Goal: Transaction & Acquisition: Purchase product/service

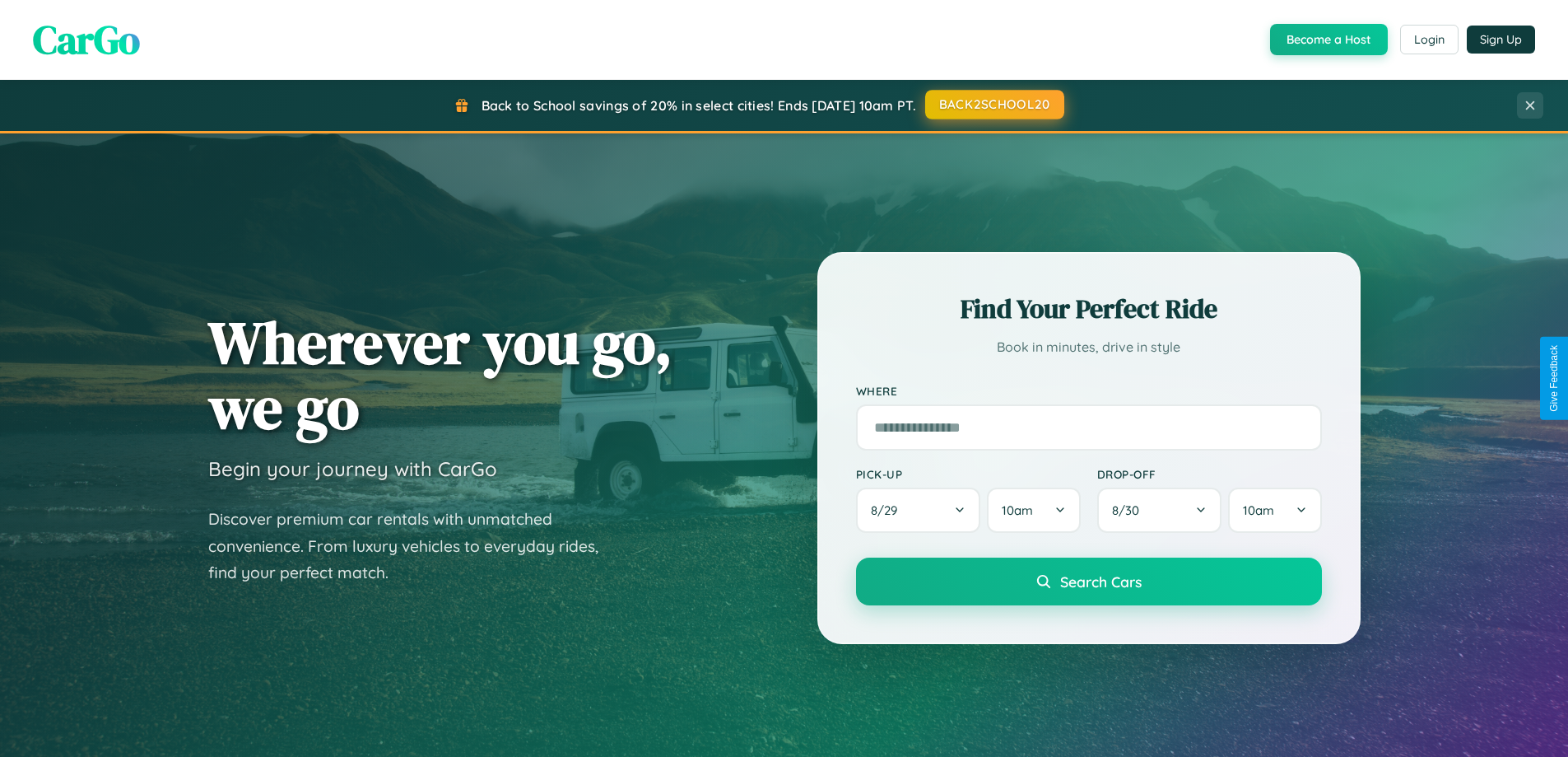
click at [994, 104] on button "BACK2SCHOOL20" at bounding box center [995, 104] width 139 height 30
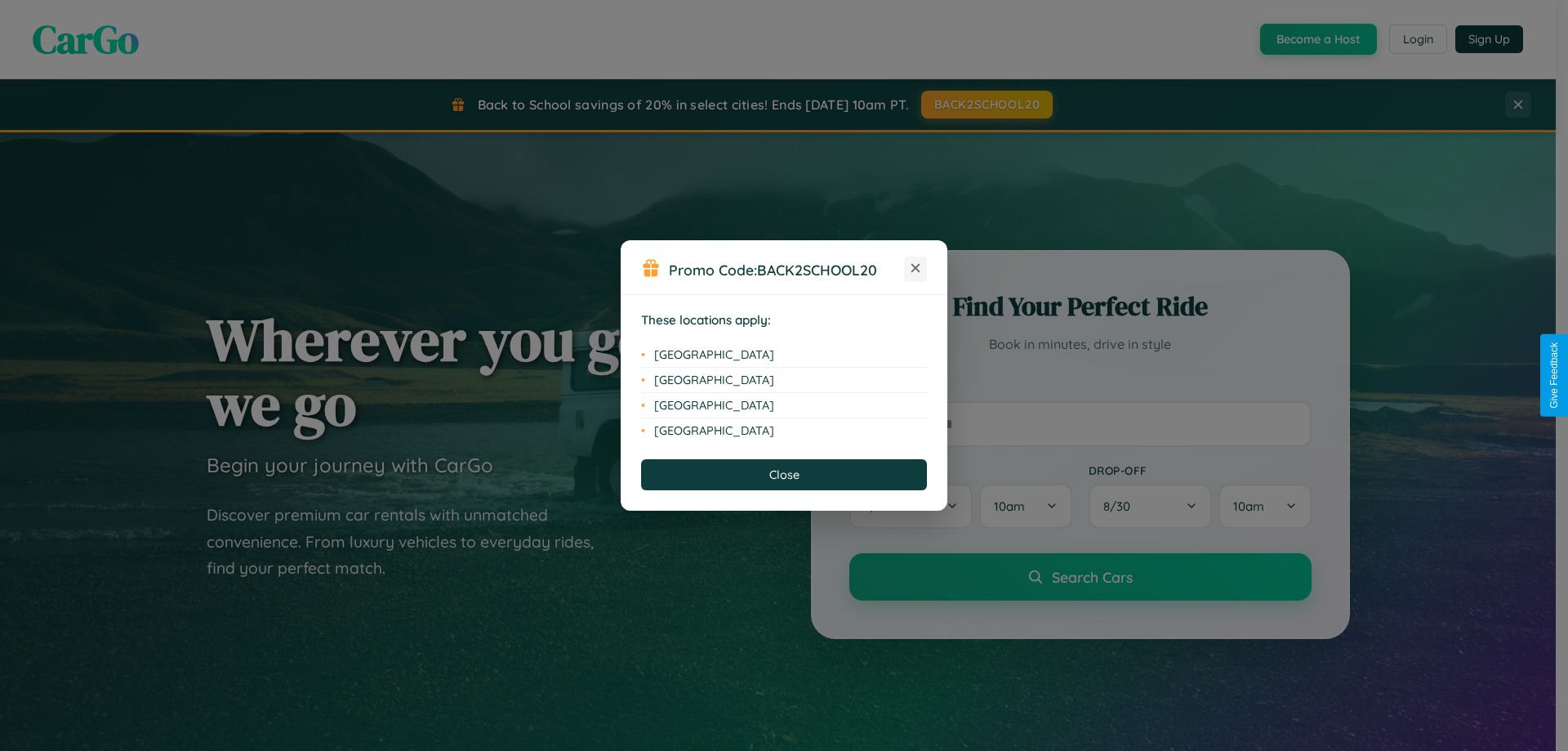
click at [915, 268] on icon at bounding box center [915, 268] width 9 height 9
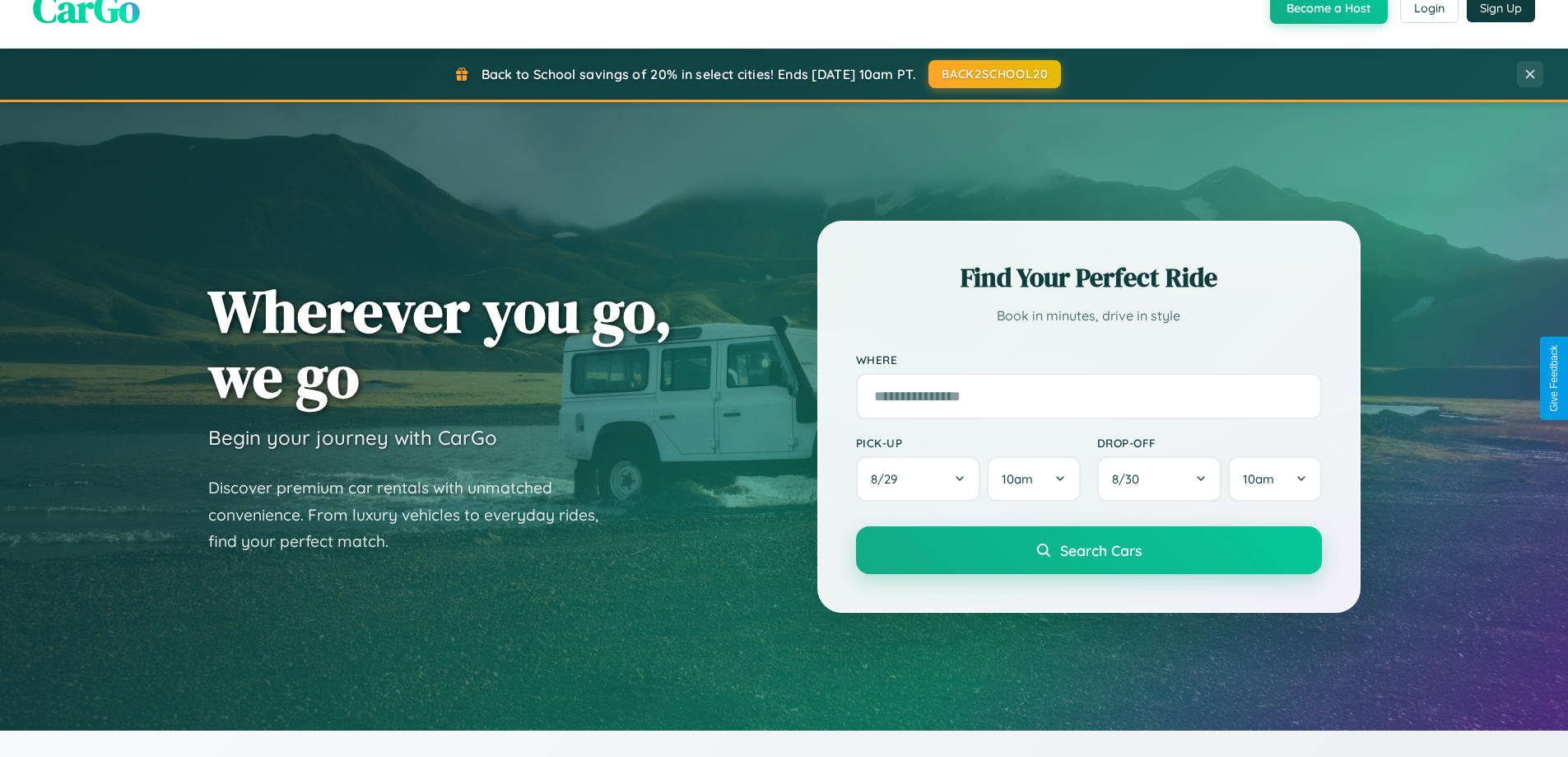
scroll to position [3169, 0]
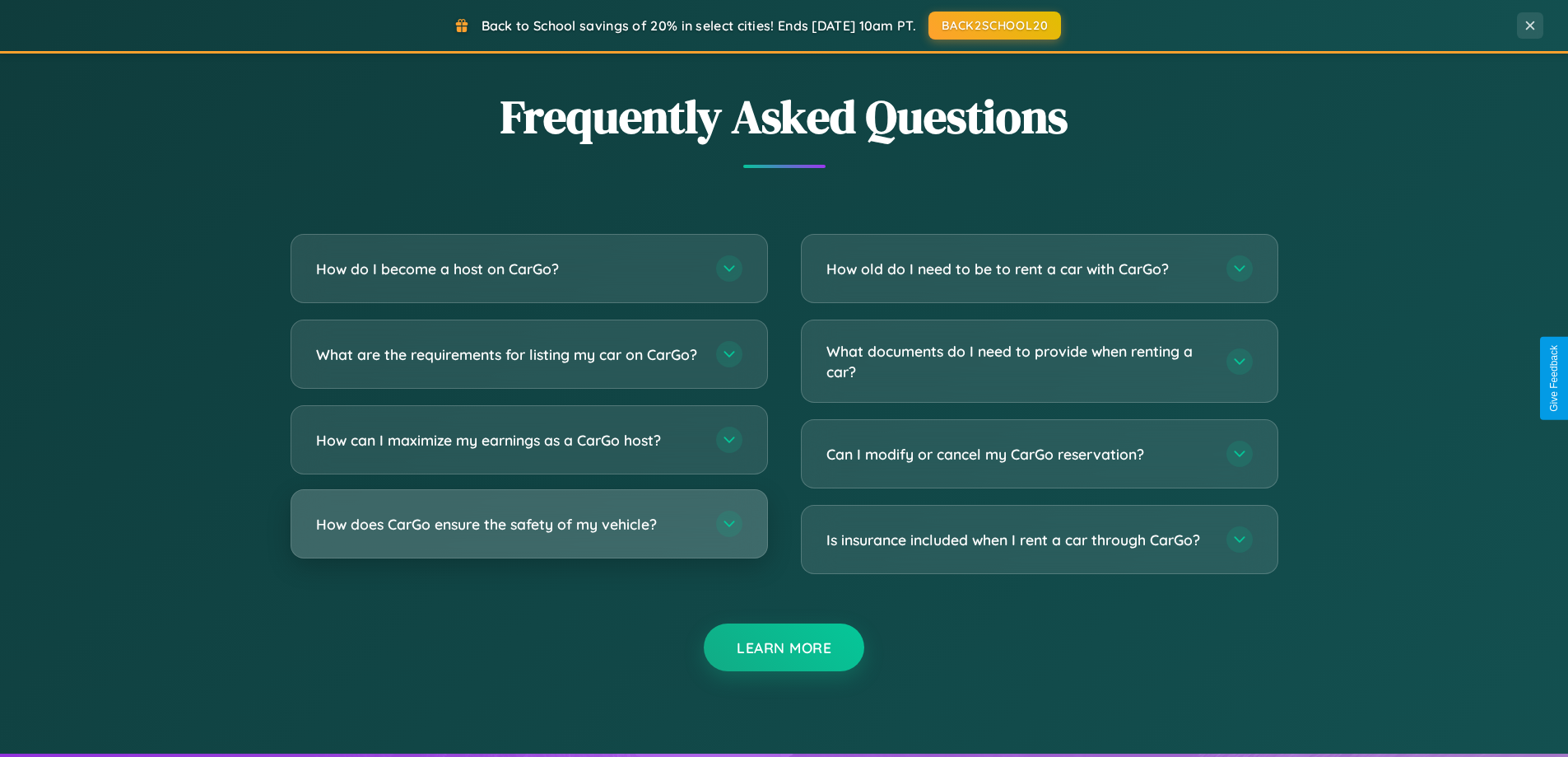
click at [528, 535] on h3 "How does CarGo ensure the safety of my vehicle?" at bounding box center [508, 524] width 384 height 21
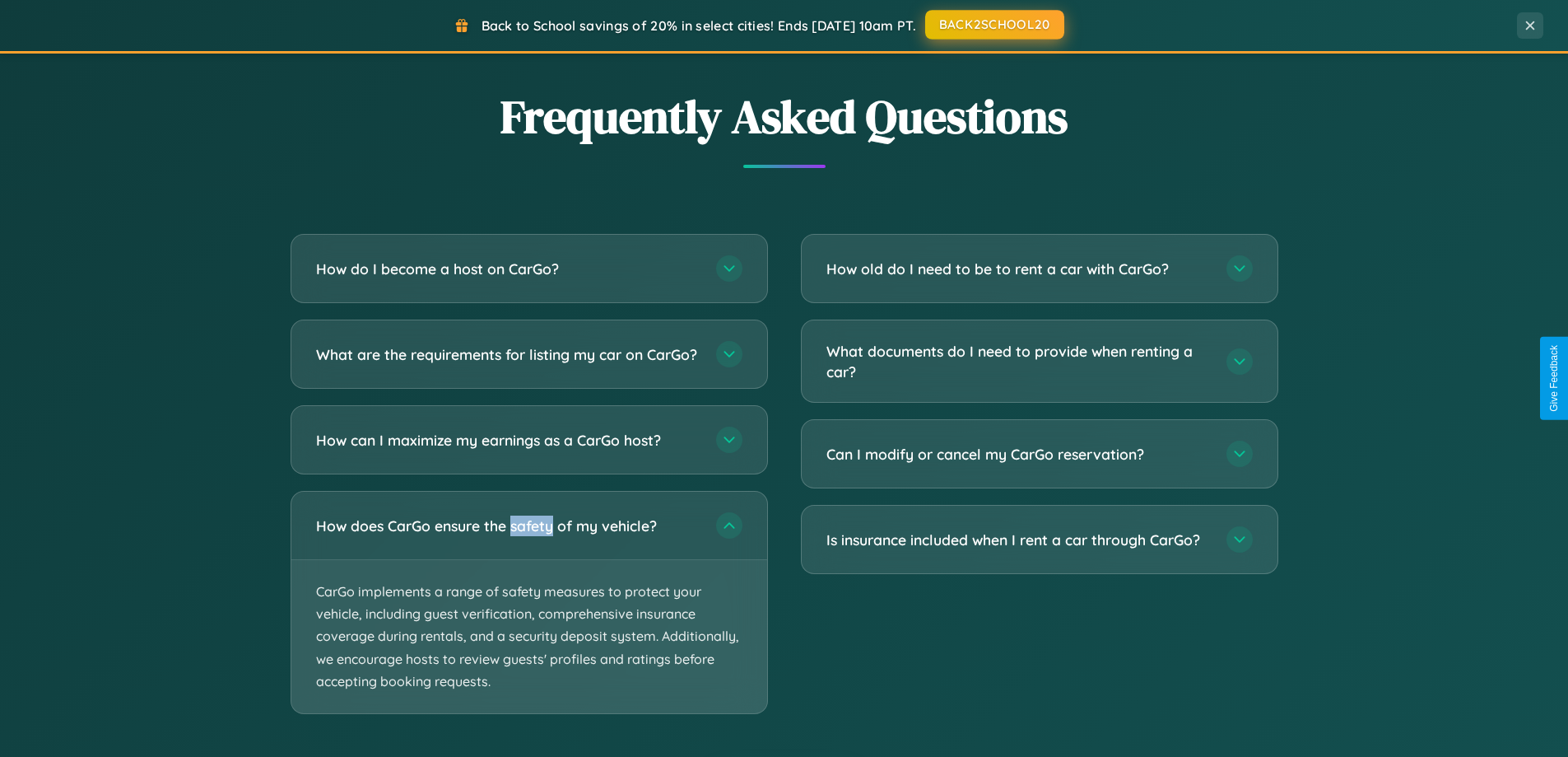
click at [994, 24] on button "BACK2SCHOOL20" at bounding box center [995, 24] width 139 height 30
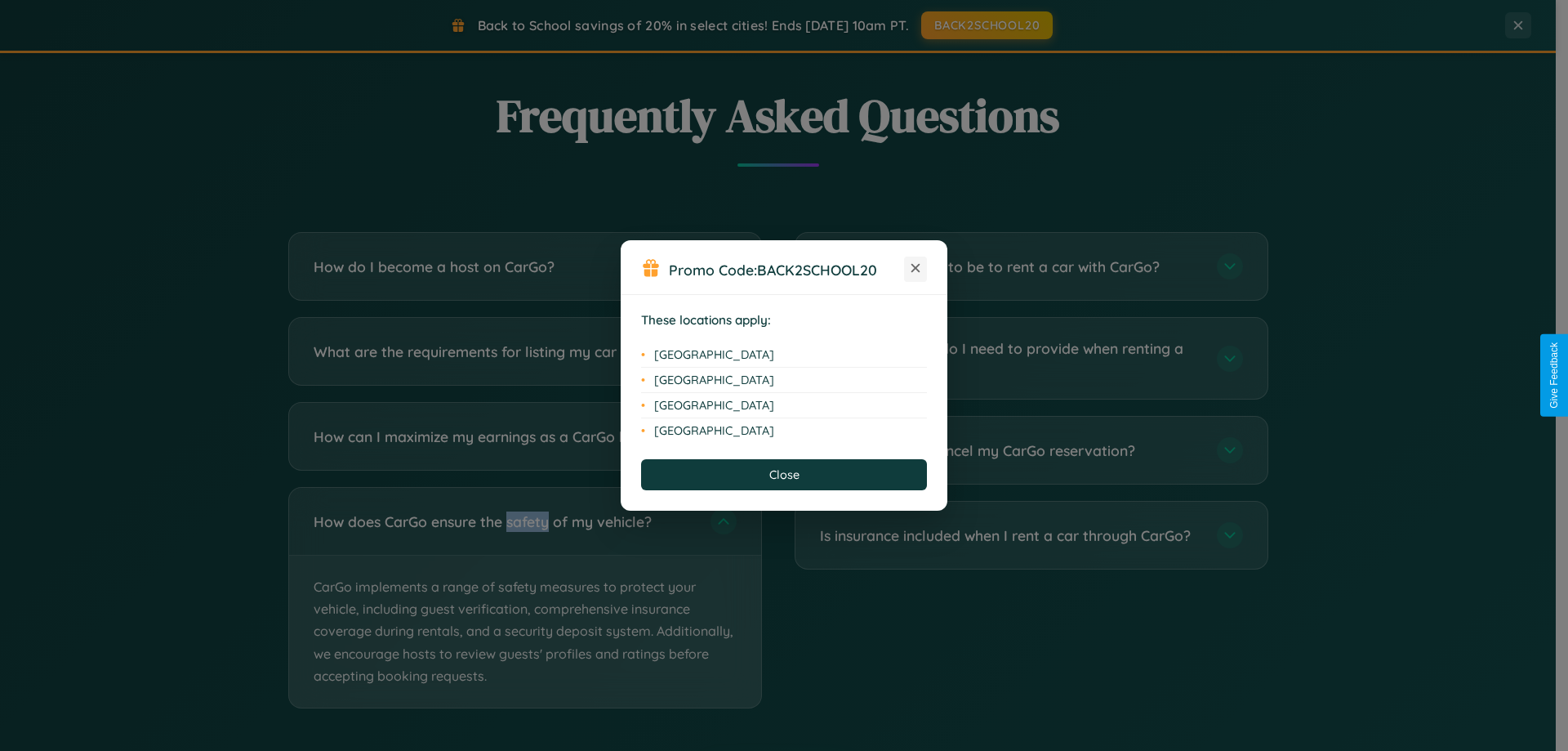
click at [915, 268] on icon at bounding box center [915, 268] width 9 height 9
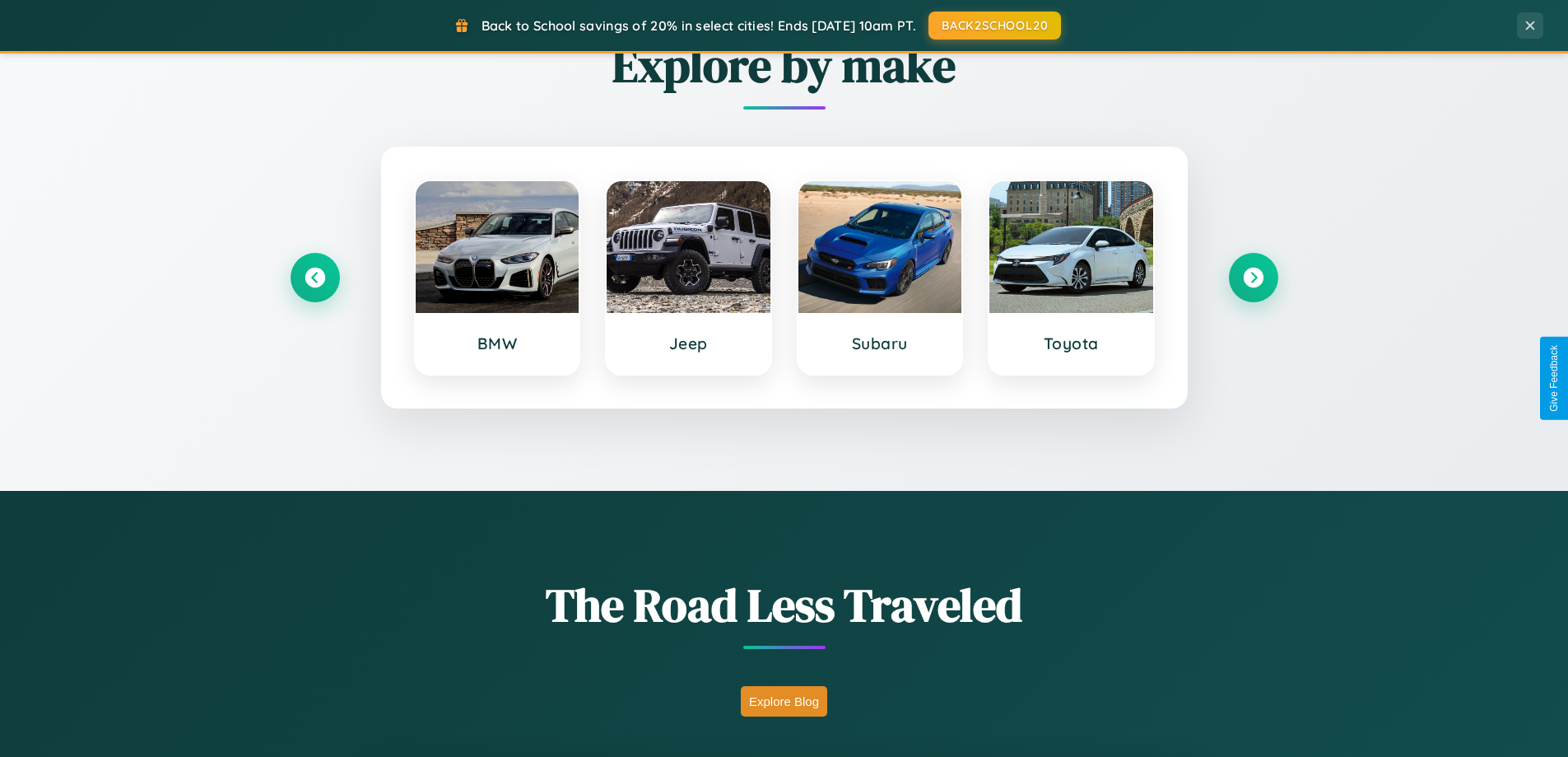
scroll to position [710, 0]
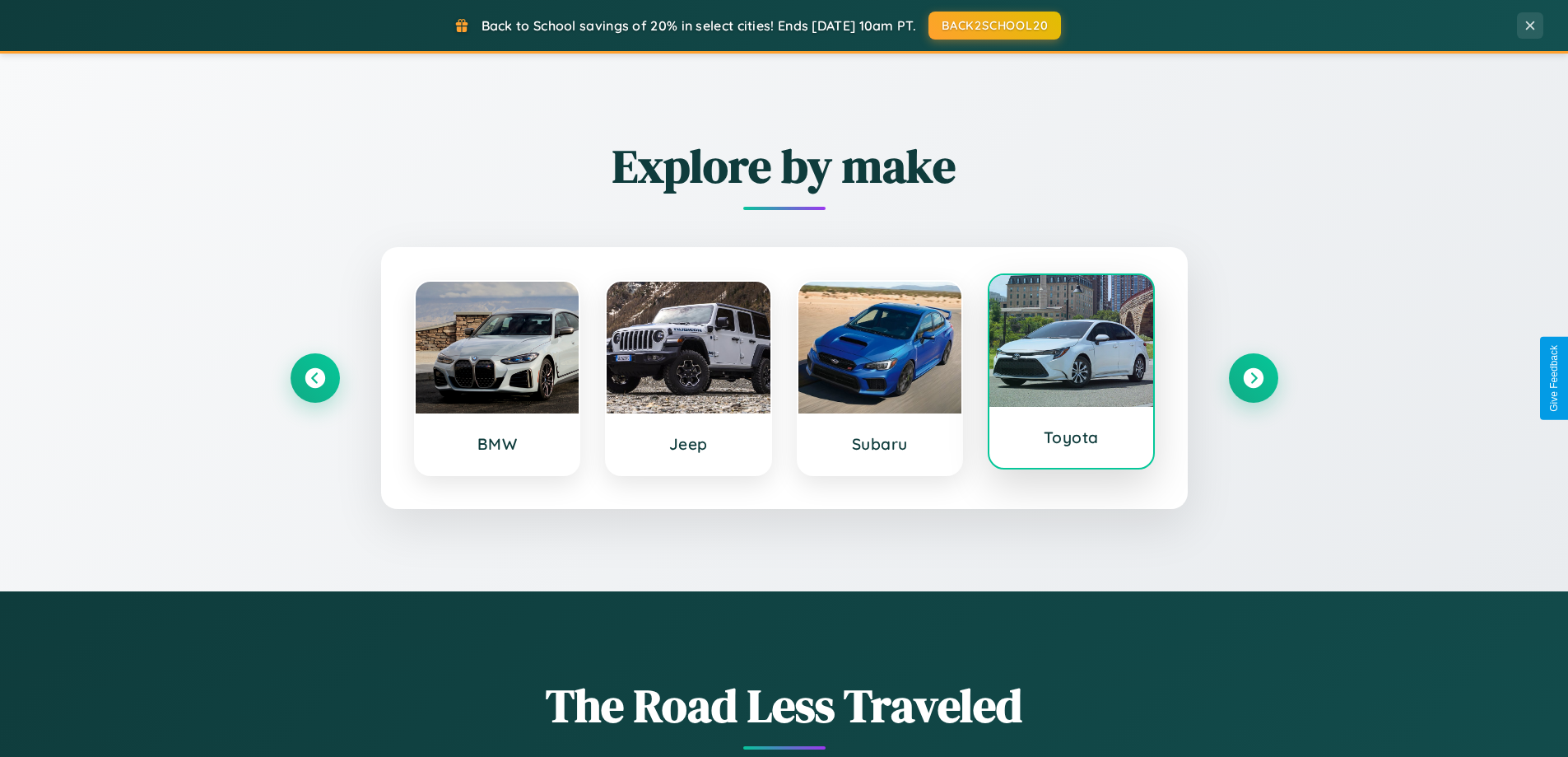
click at [1071, 375] on div at bounding box center [1071, 341] width 164 height 132
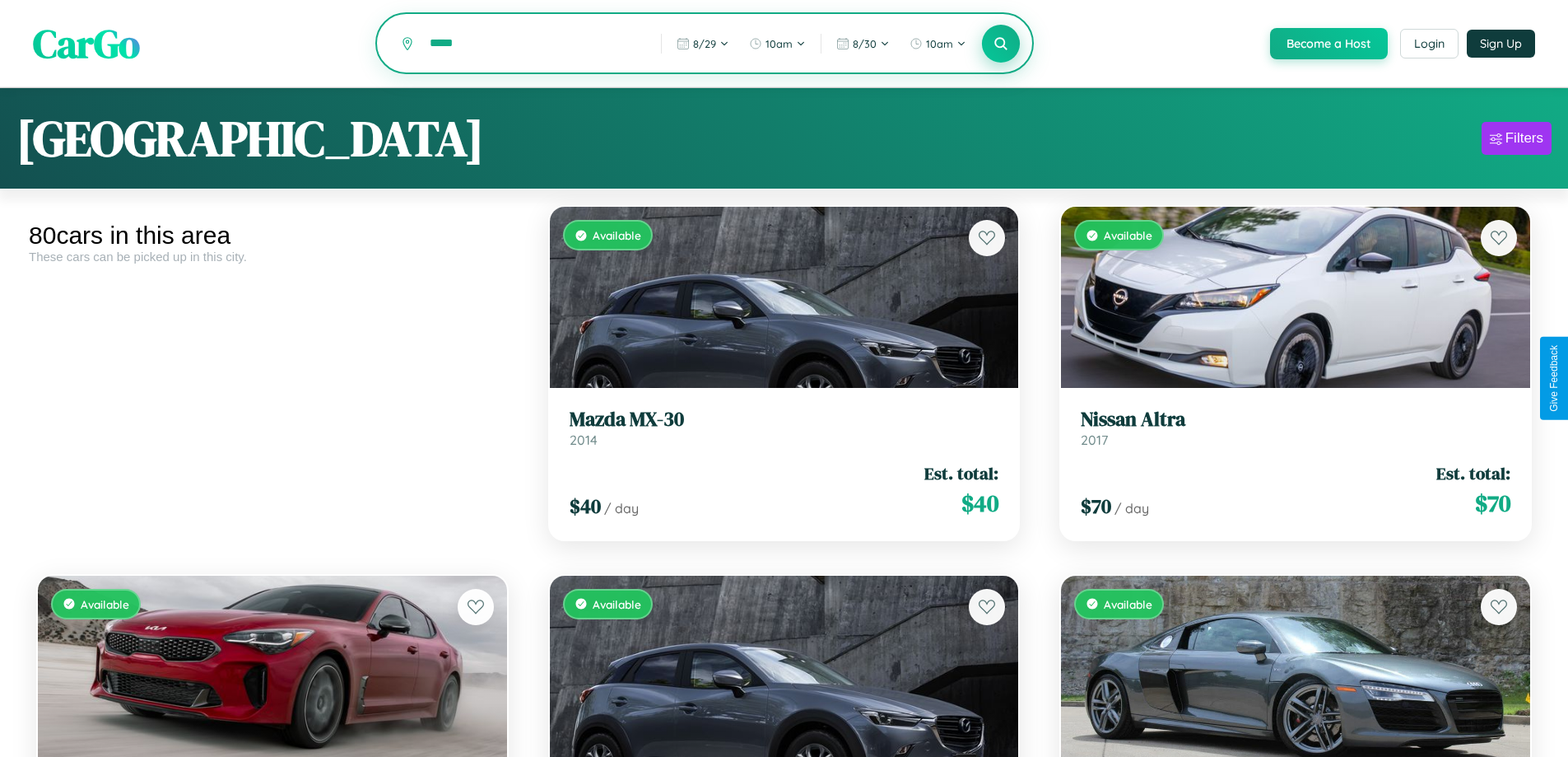
type input "*****"
click at [1000, 44] on icon at bounding box center [1001, 42] width 15 height 15
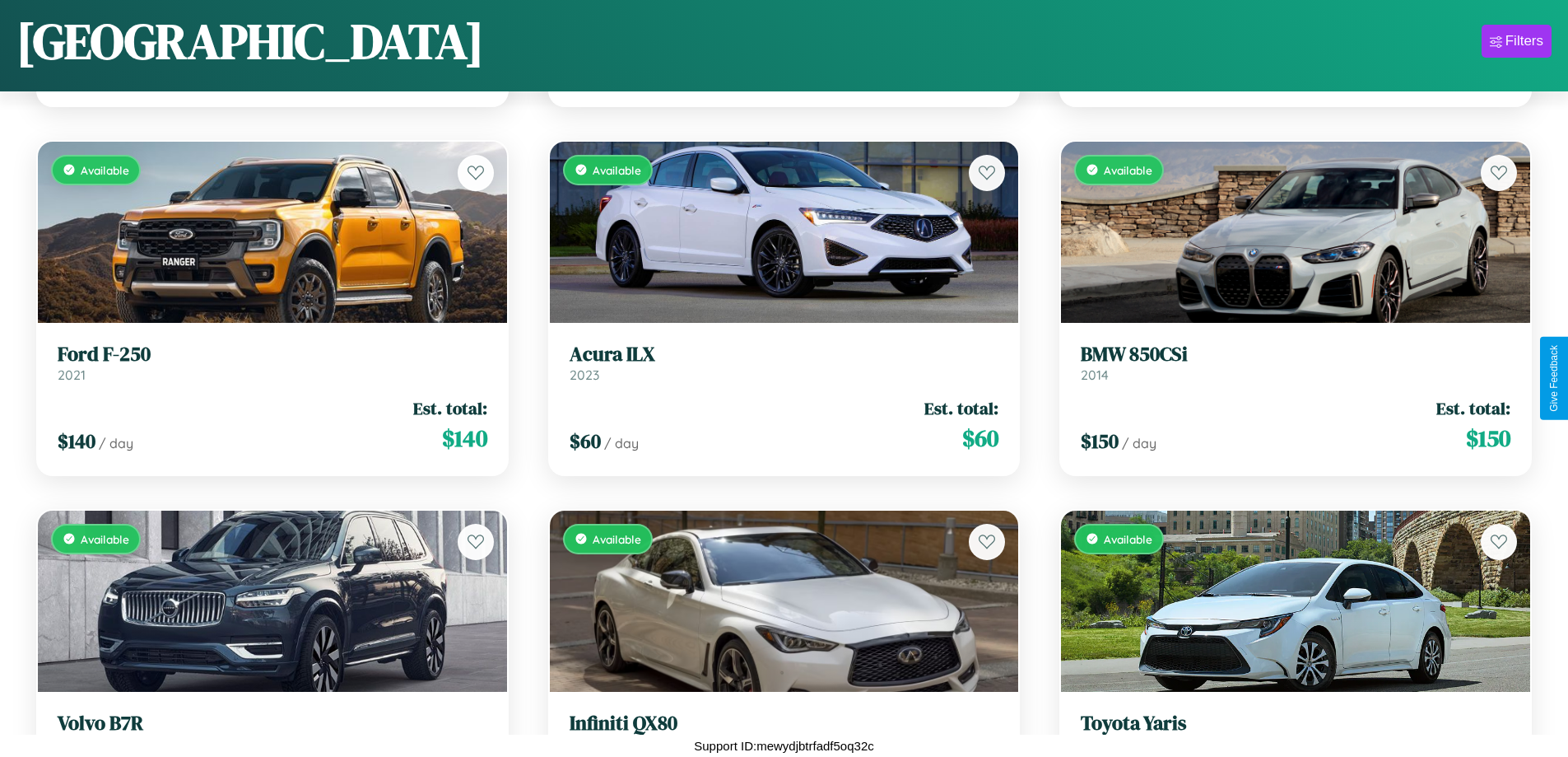
scroll to position [5764, 0]
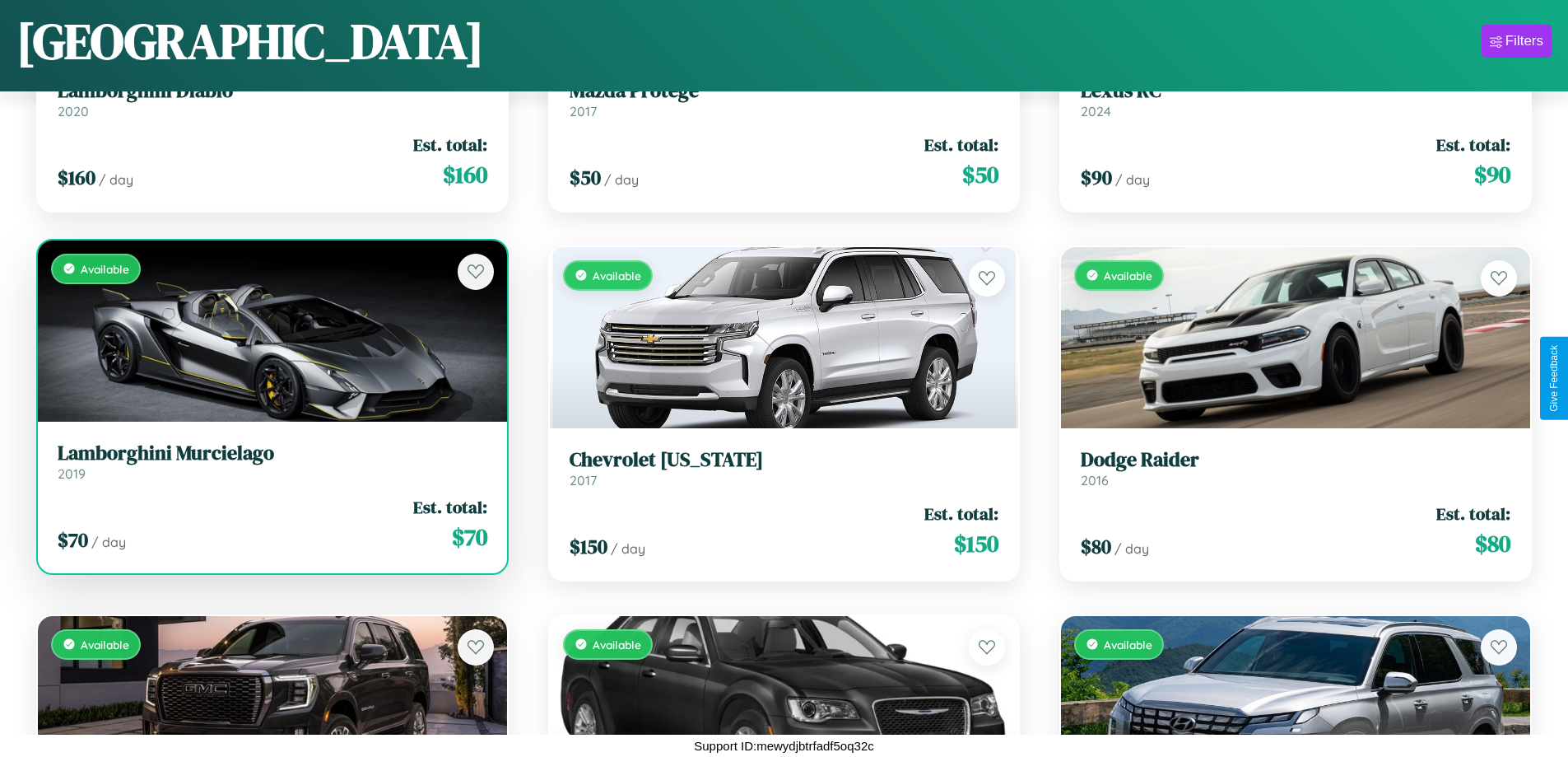
click at [270, 468] on link "Lamborghini Murcielago 2019" at bounding box center [272, 461] width 430 height 40
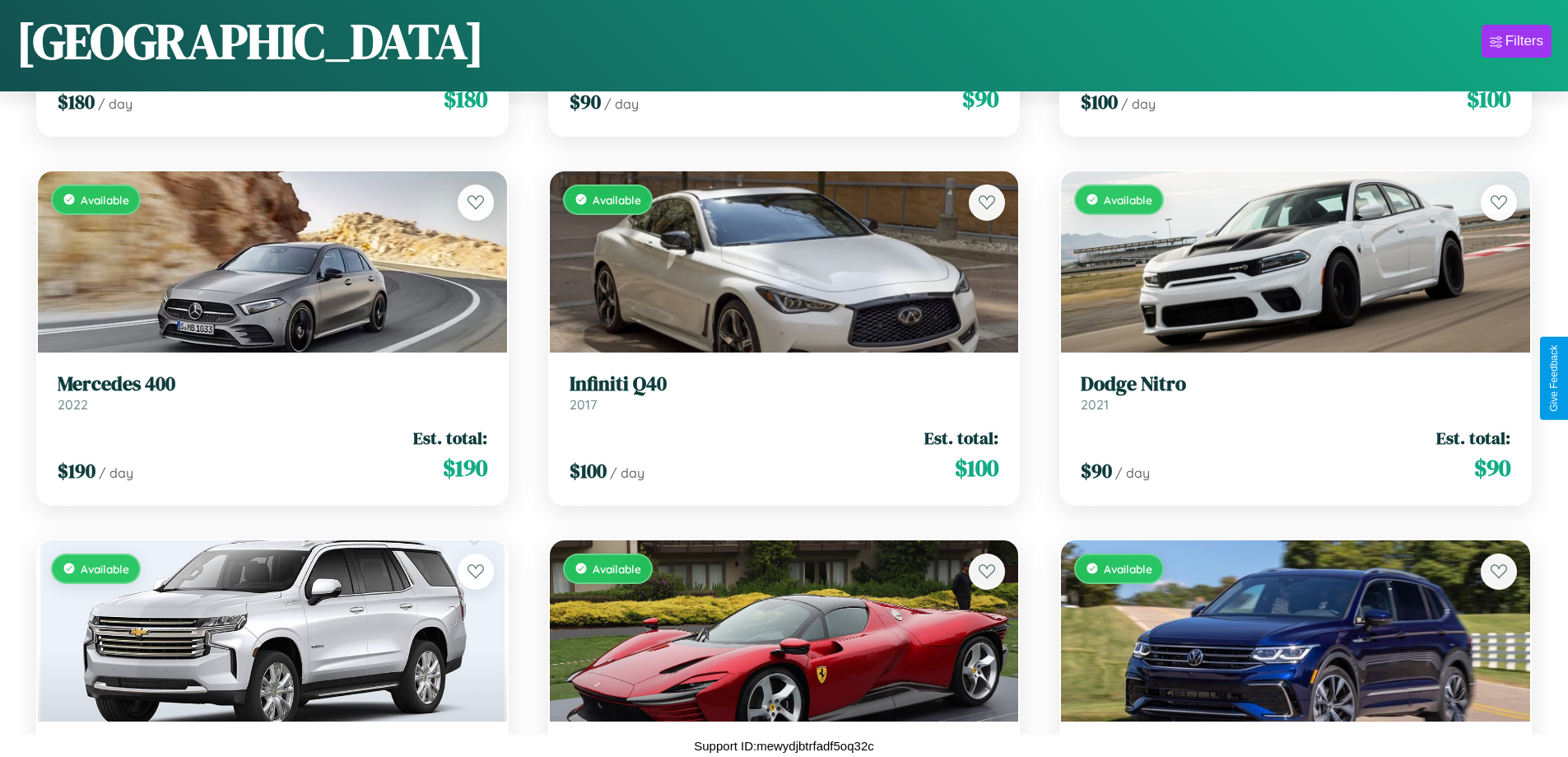
scroll to position [3920, 0]
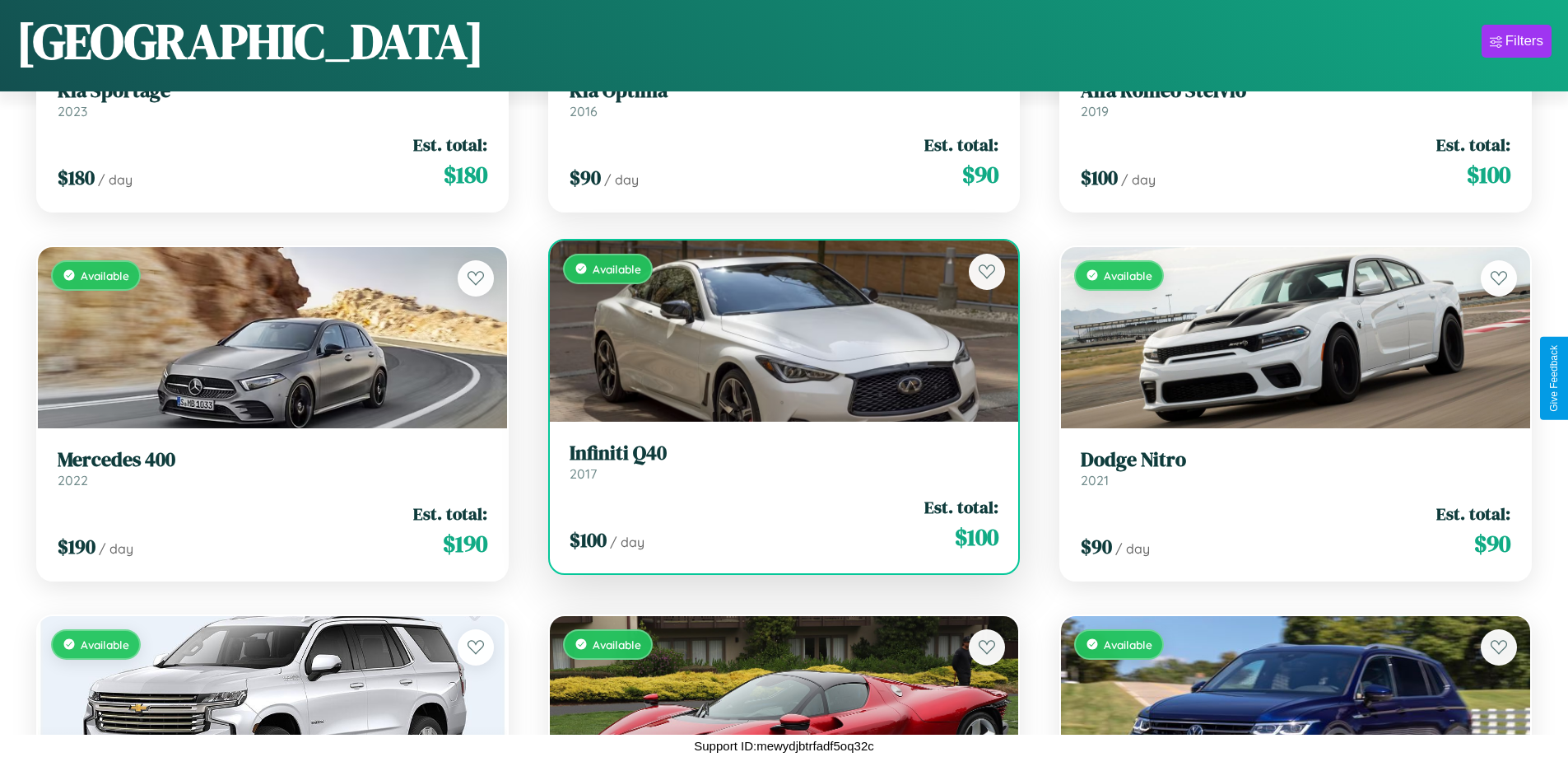
click at [777, 461] on h3 "Infiniti Q40" at bounding box center [784, 453] width 430 height 24
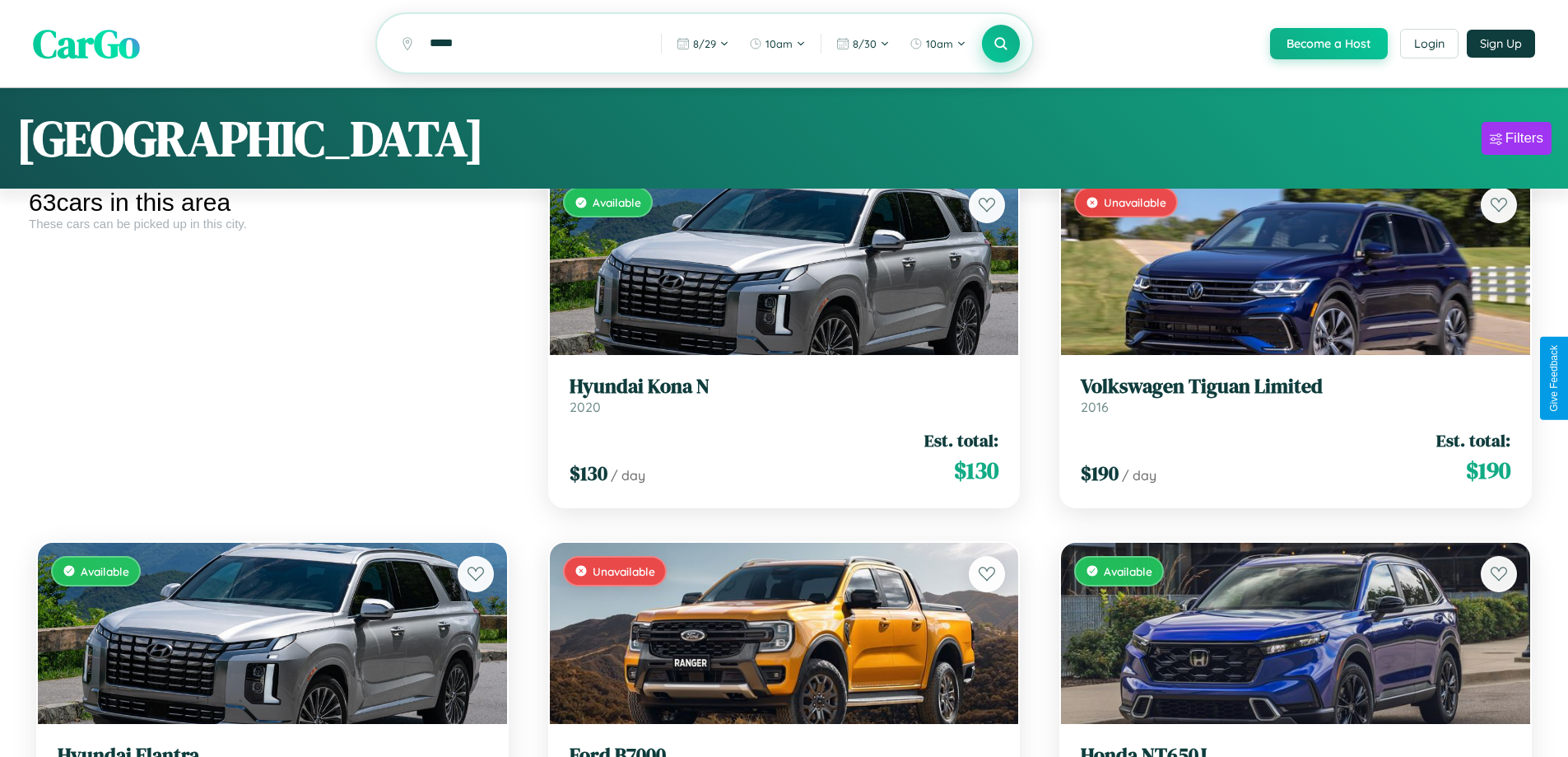
scroll to position [0, 0]
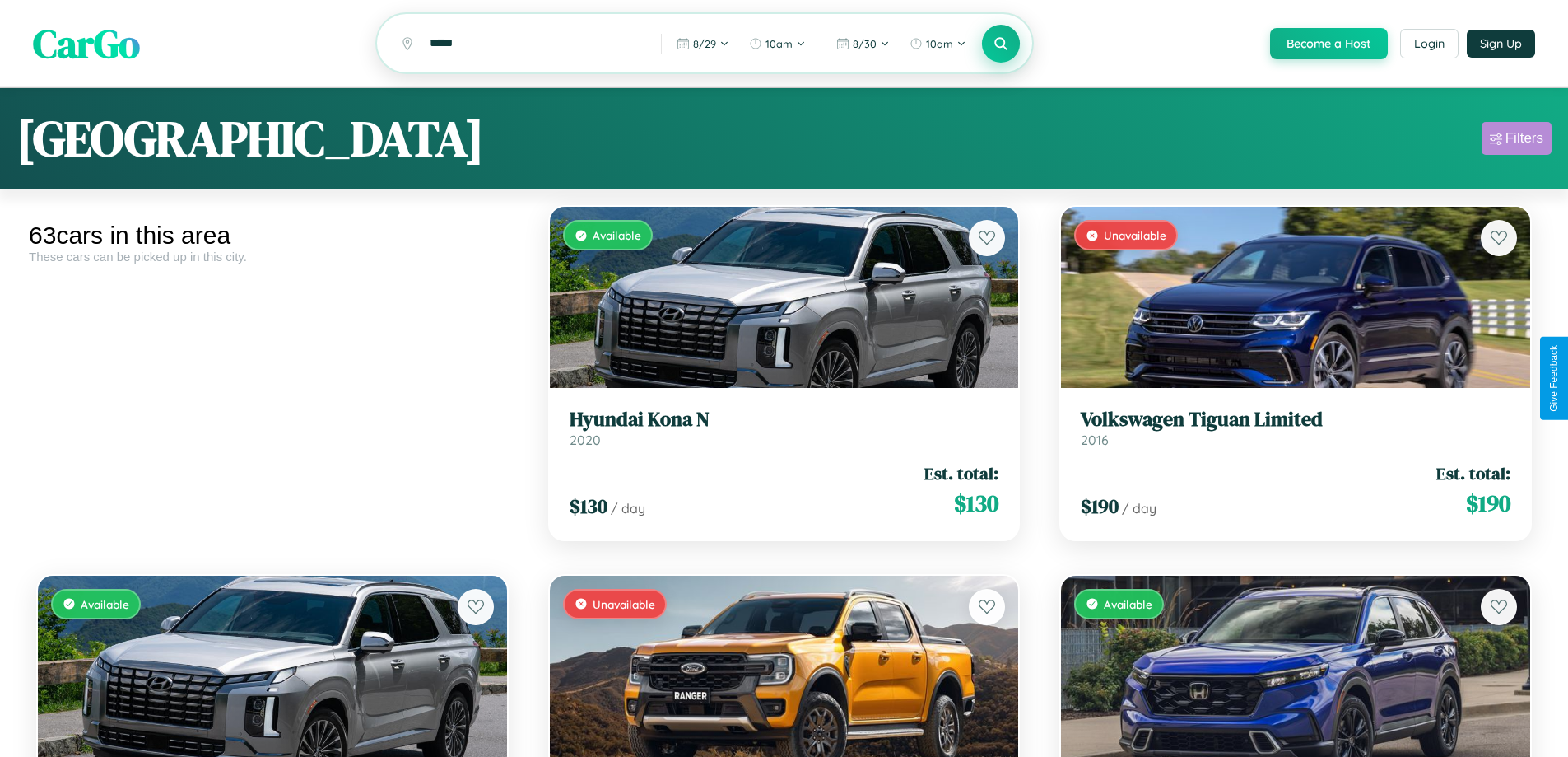
click at [1517, 141] on div "Filters" at bounding box center [1525, 138] width 38 height 16
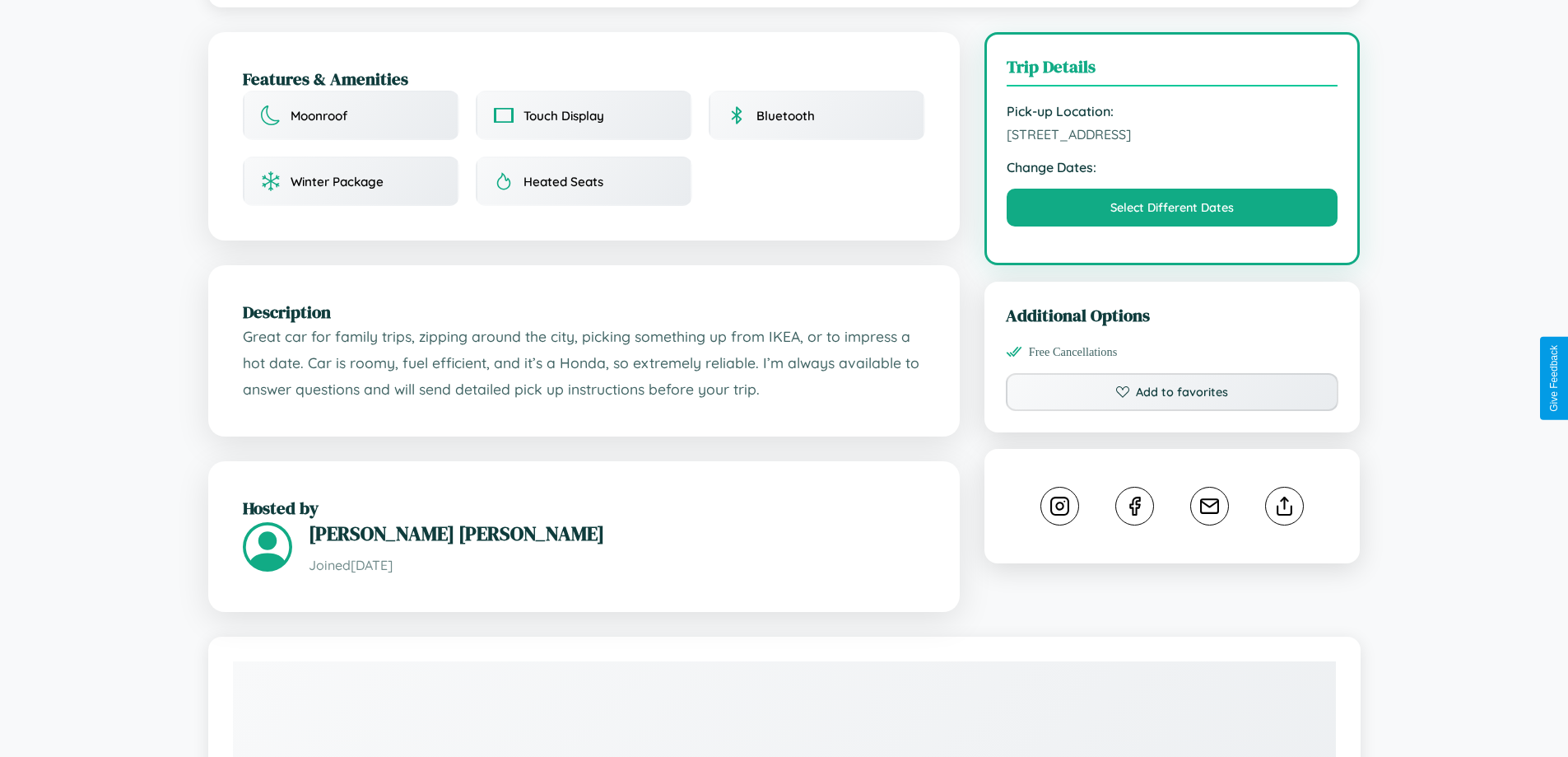
scroll to position [441, 0]
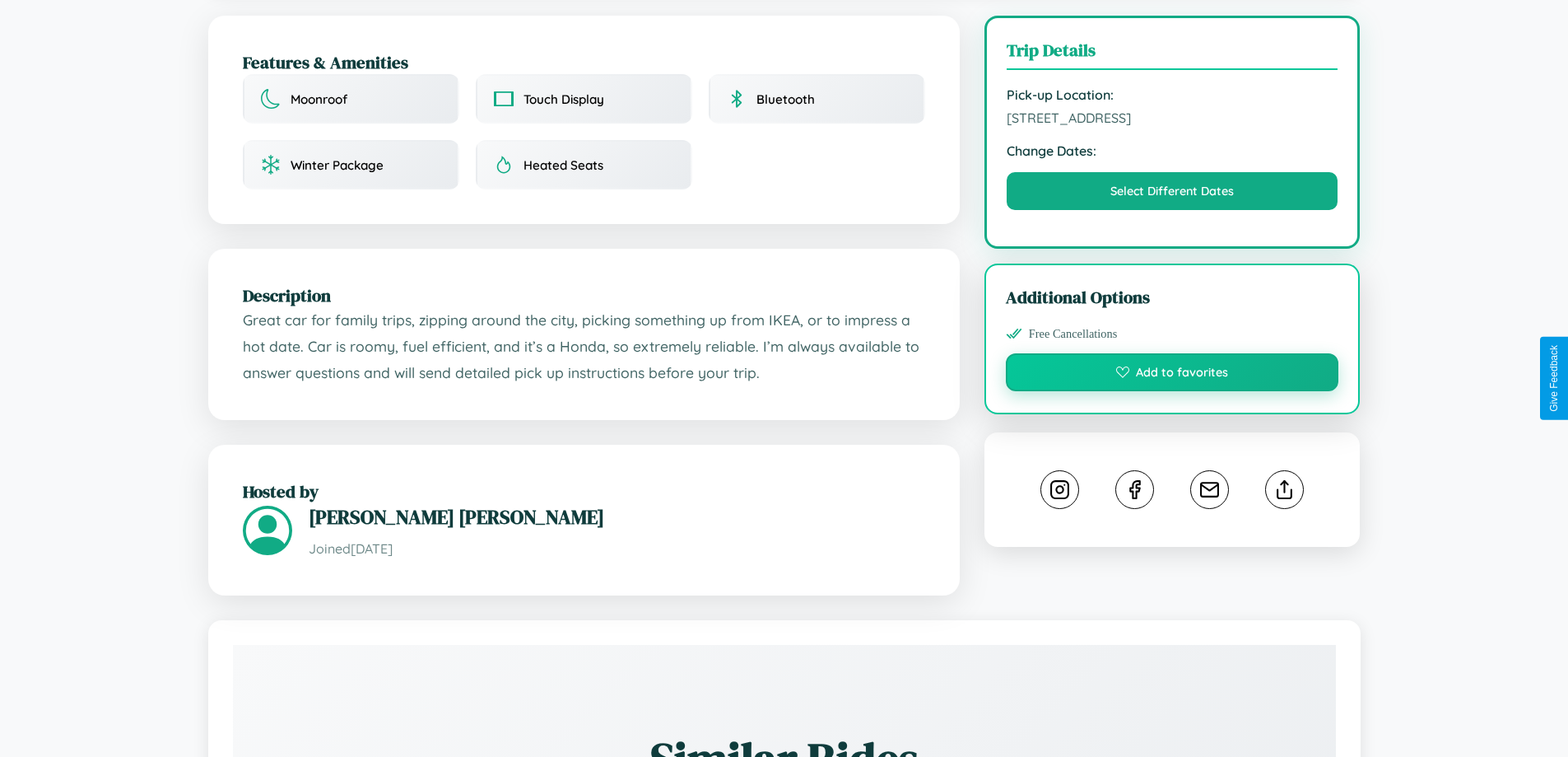
click at [1173, 375] on button "Add to favorites" at bounding box center [1173, 372] width 333 height 38
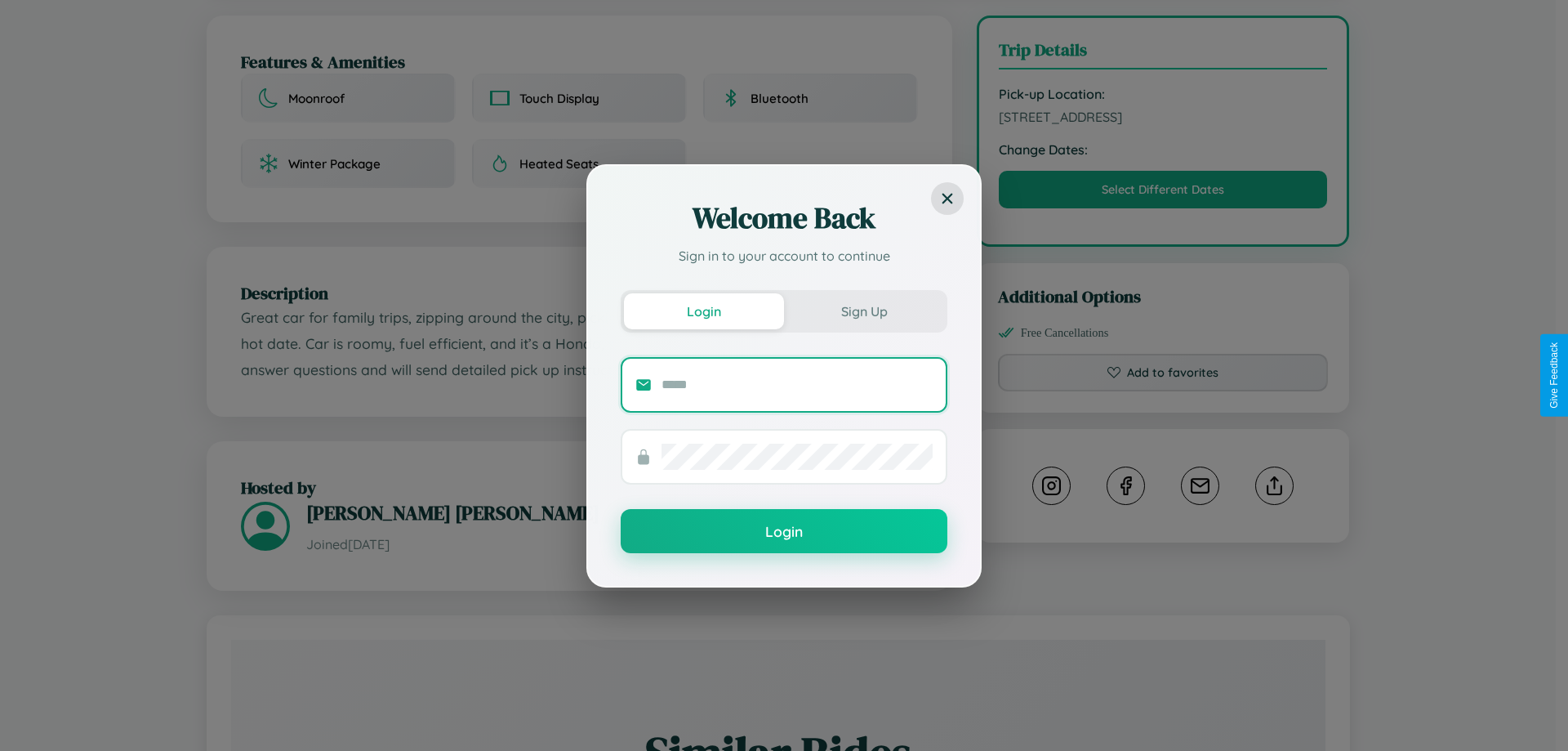
click at [797, 384] on input "text" at bounding box center [797, 384] width 271 height 26
type input "**********"
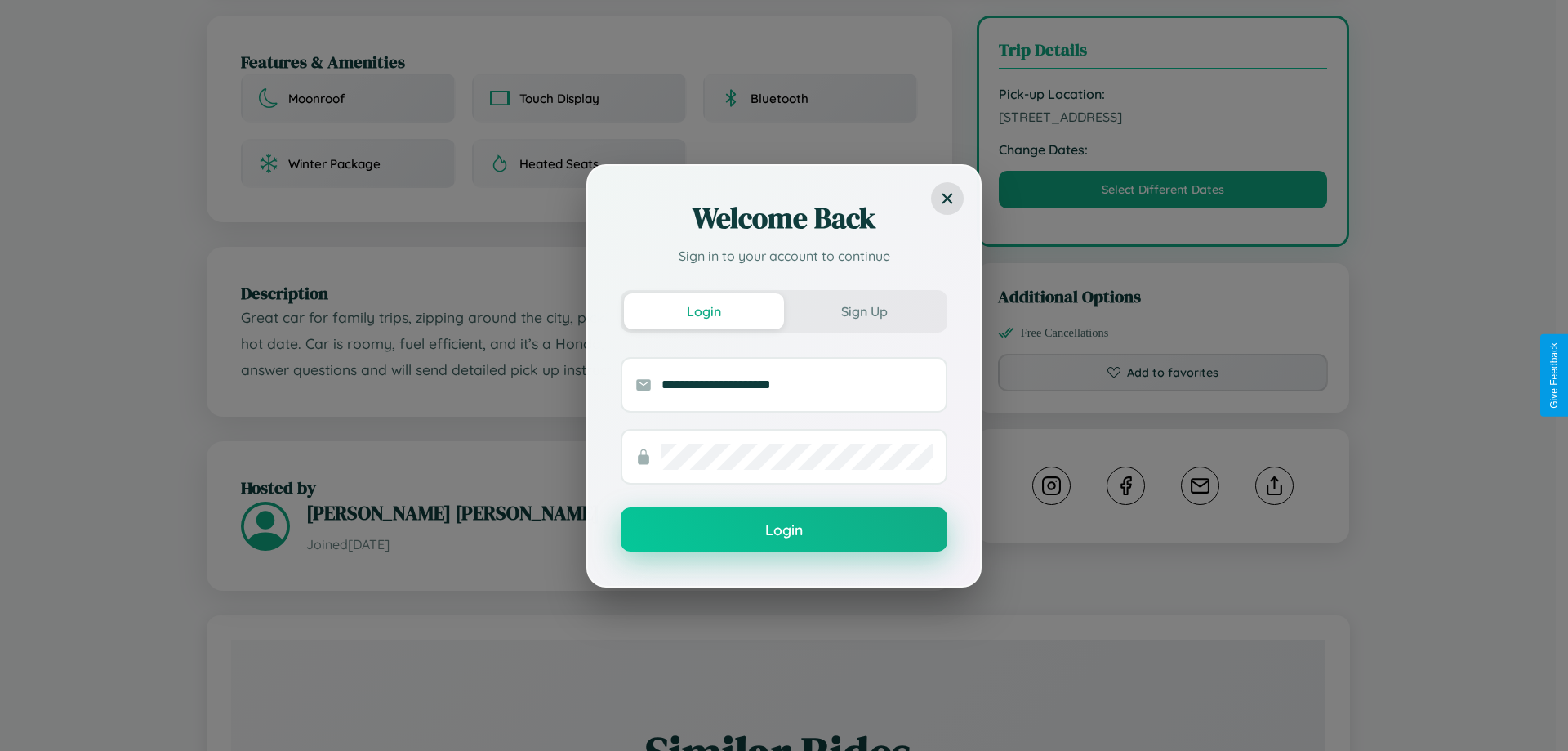
click at [784, 531] on button "Login" at bounding box center [784, 529] width 326 height 44
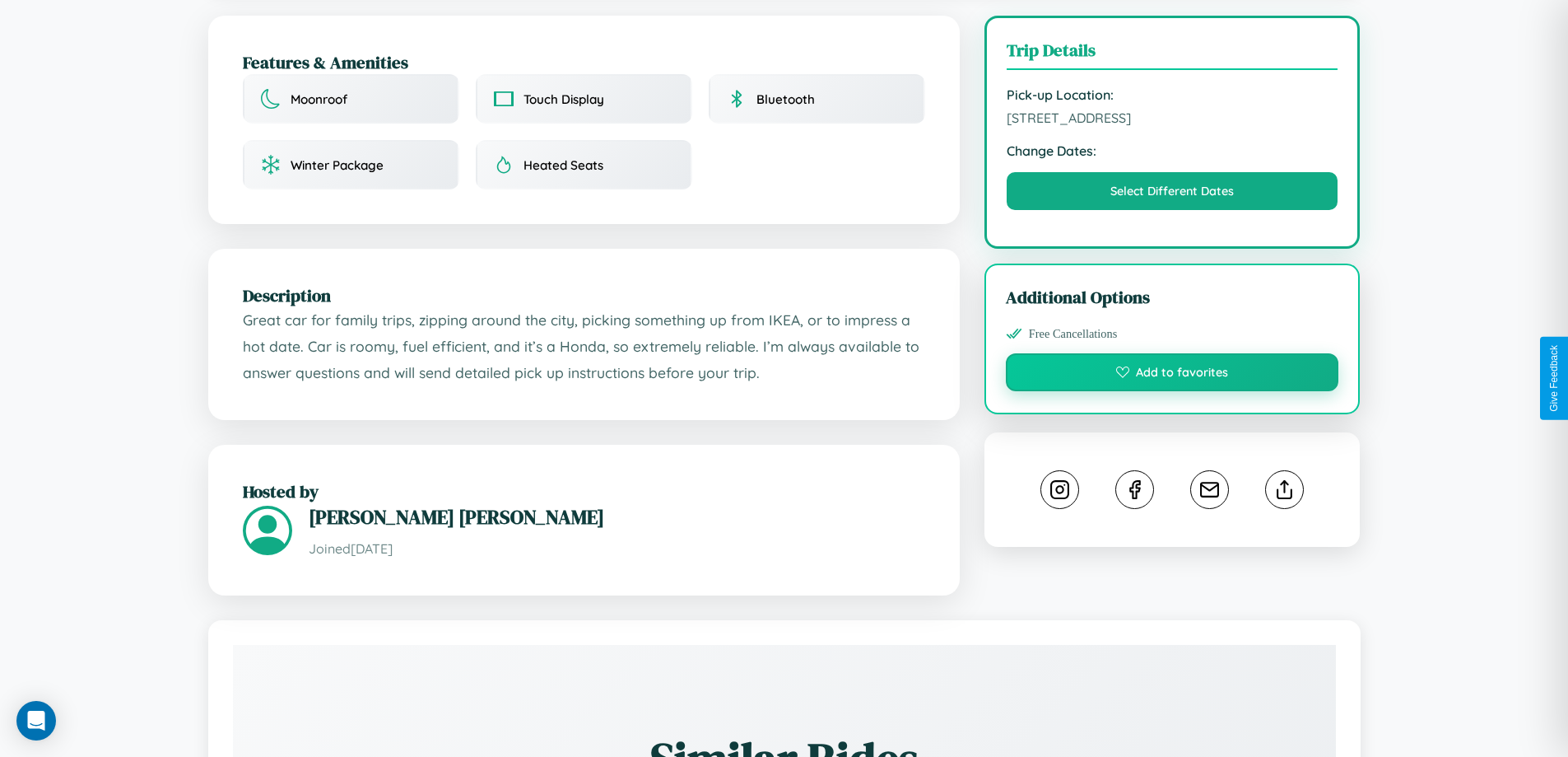
click at [1173, 375] on button "Add to favorites" at bounding box center [1173, 372] width 333 height 38
